Goal: Task Accomplishment & Management: Use online tool/utility

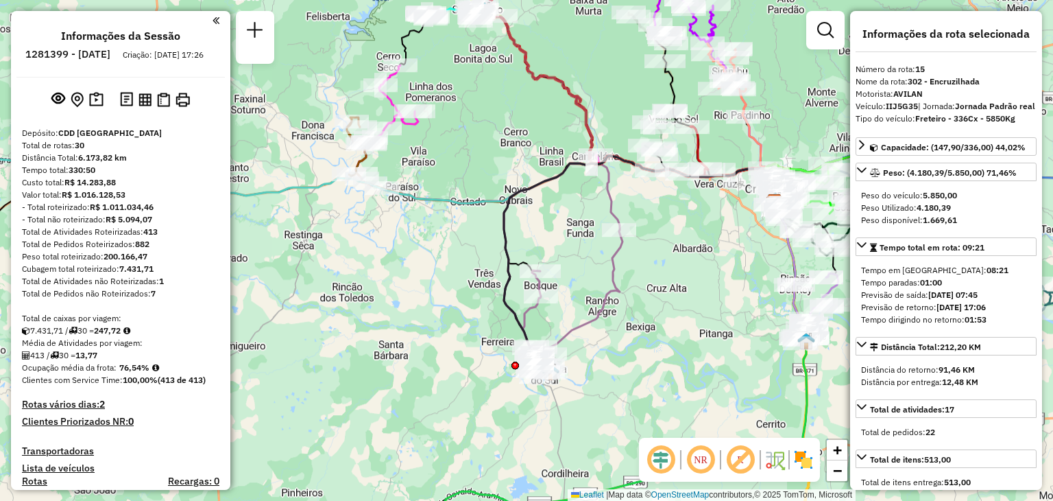
select select "**********"
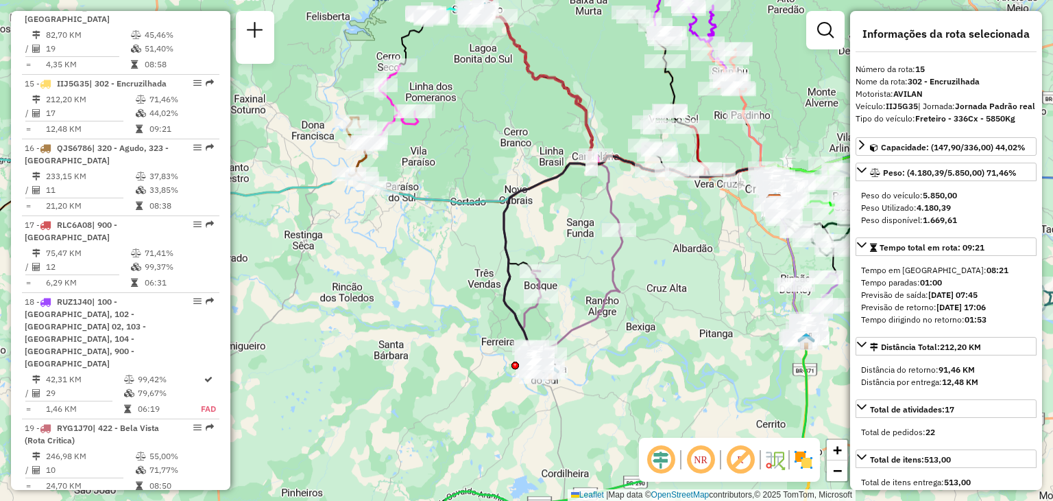
drag, startPoint x: 533, startPoint y: 294, endPoint x: 535, endPoint y: 191, distance: 102.9
click at [534, 296] on div "Janela de atendimento Grade de atendimento Capacidade Transportadoras Veículos …" at bounding box center [526, 250] width 1053 height 501
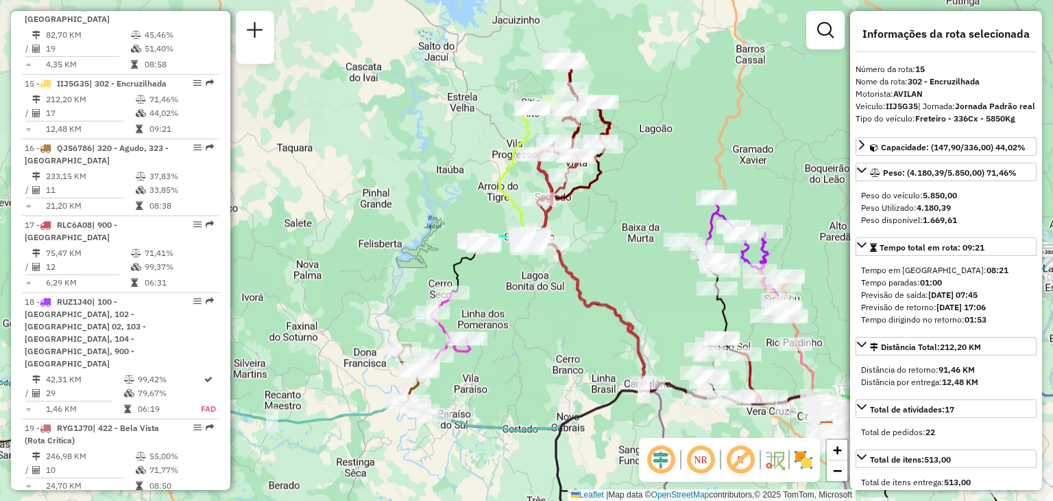
drag, startPoint x: 523, startPoint y: 269, endPoint x: 518, endPoint y: 293, distance: 23.8
click at [516, 297] on div "Janela de atendimento Grade de atendimento Capacidade Transportadoras Veículos …" at bounding box center [526, 250] width 1053 height 501
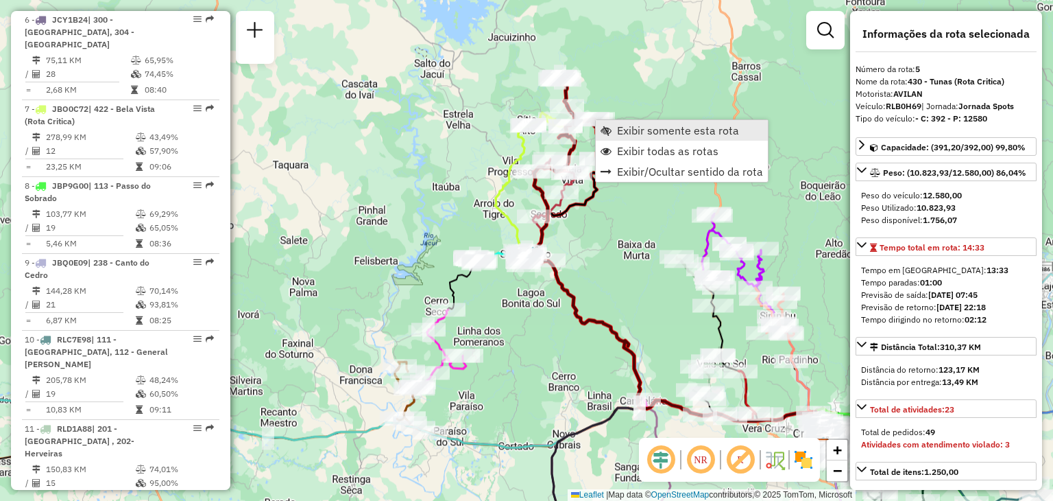
scroll to position [815, 0]
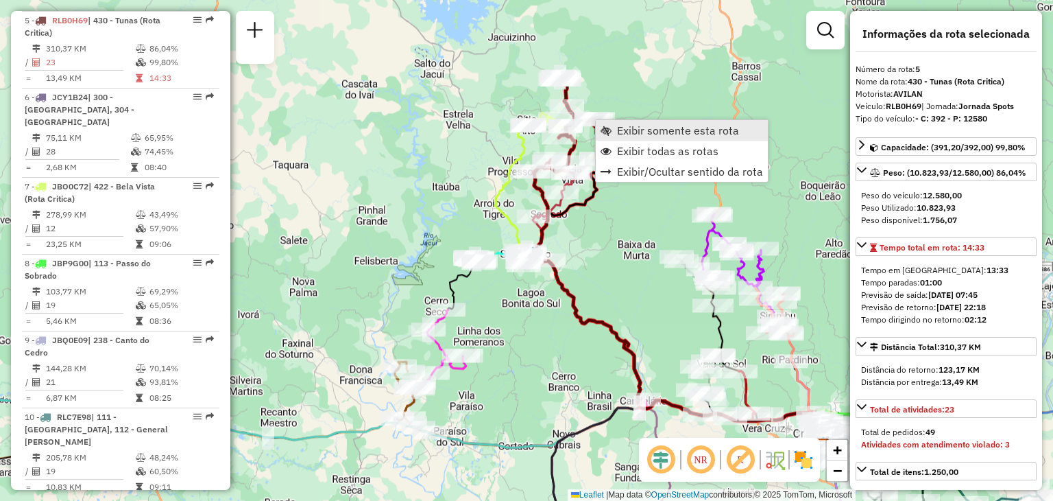
click at [607, 133] on span "Exibir somente esta rota" at bounding box center [606, 130] width 11 height 11
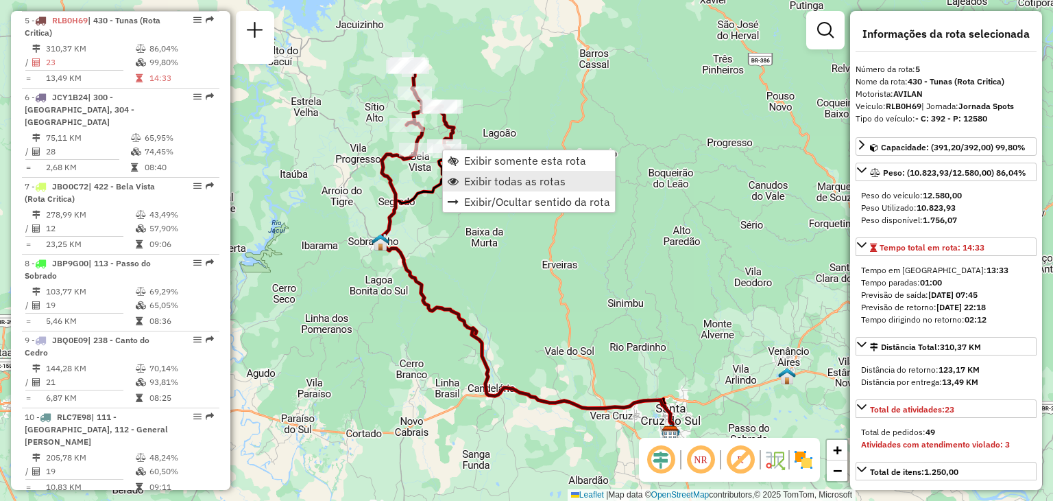
drag, startPoint x: 472, startPoint y: 186, endPoint x: 496, endPoint y: 264, distance: 81.3
click at [472, 186] on span "Exibir todas as rotas" at bounding box center [514, 181] width 101 height 11
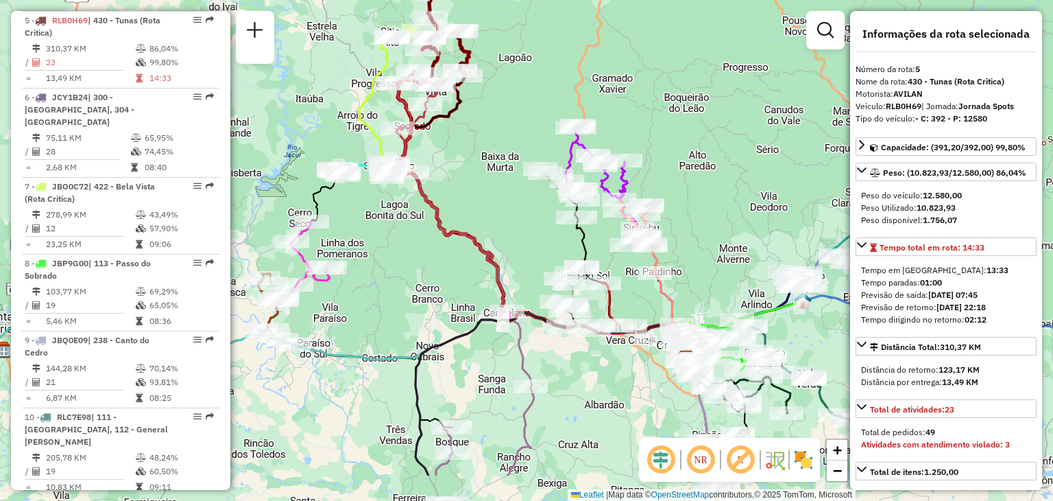
drag, startPoint x: 442, startPoint y: 401, endPoint x: 458, endPoint y: 324, distance: 78.5
click at [457, 324] on div "Janela de atendimento Grade de atendimento Capacidade Transportadoras Veículos …" at bounding box center [526, 250] width 1053 height 501
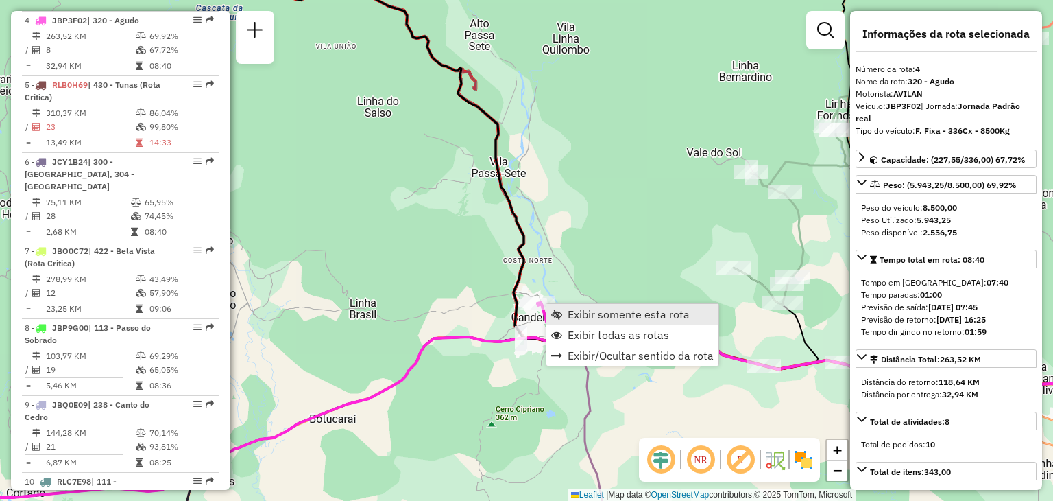
scroll to position [750, 0]
click at [564, 311] on link "Exibir somente esta rota" at bounding box center [632, 314] width 172 height 21
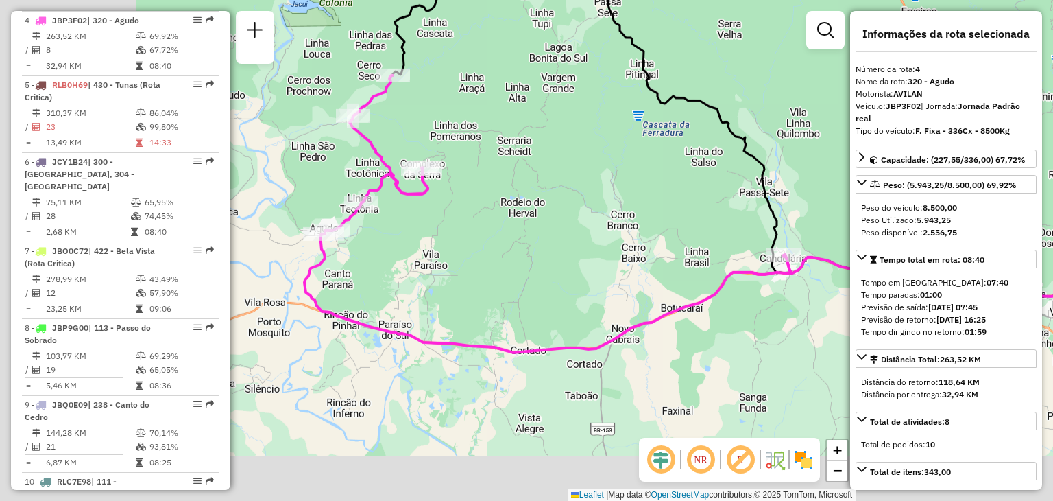
drag, startPoint x: 475, startPoint y: 357, endPoint x: 675, endPoint y: 267, distance: 218.8
click at [675, 267] on div "Janela de atendimento Grade de atendimento Capacidade Transportadoras Veículos …" at bounding box center [526, 250] width 1053 height 501
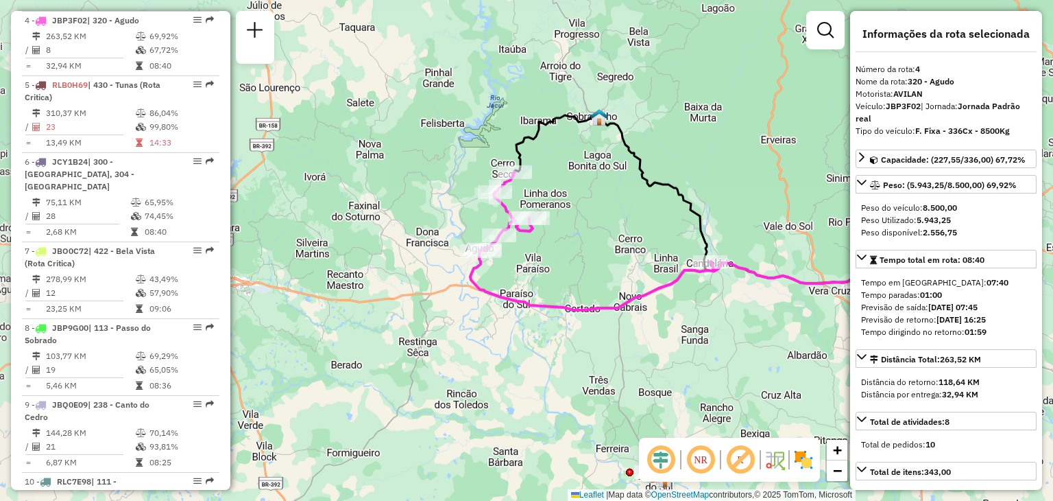
drag, startPoint x: 647, startPoint y: 255, endPoint x: 597, endPoint y: 272, distance: 53.6
click at [597, 272] on div "Janela de atendimento Grade de atendimento Capacidade Transportadoras Veículos …" at bounding box center [526, 250] width 1053 height 501
